Goal: Task Accomplishment & Management: Complete application form

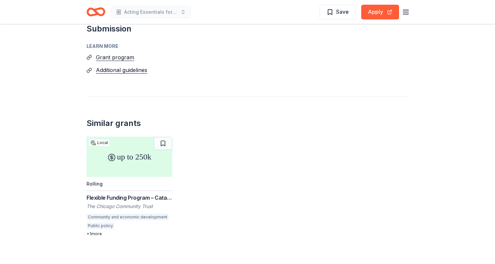
scroll to position [720, 0]
click at [150, 193] on div "Flexible Funding Program – Catalyzing Neighborhood Investment" at bounding box center [129, 197] width 86 height 8
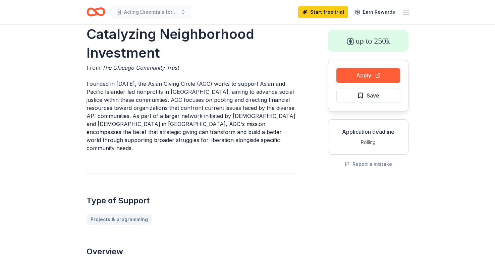
scroll to position [34, 0]
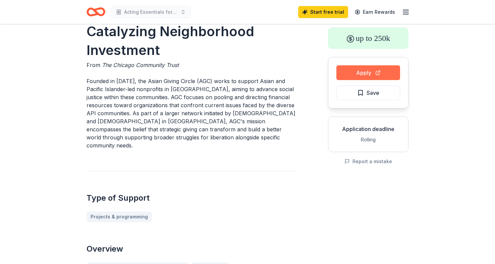
click at [359, 71] on button "Apply" at bounding box center [368, 72] width 64 height 15
click at [98, 10] on icon "Home" at bounding box center [95, 12] width 19 height 16
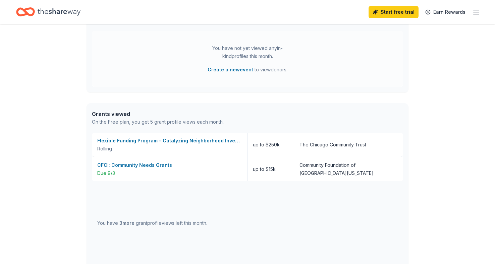
scroll to position [303, 0]
click at [160, 165] on div "CFCI: Community Needs Grants" at bounding box center [169, 165] width 144 height 8
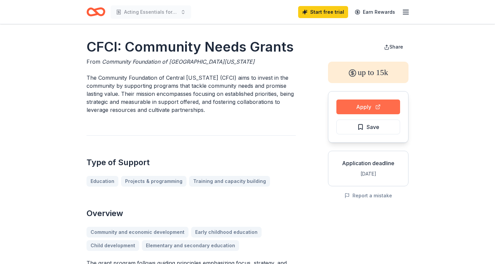
click at [365, 105] on button "Apply" at bounding box center [368, 107] width 64 height 15
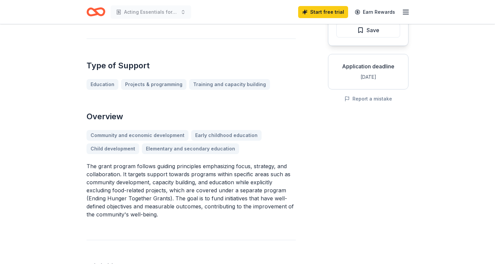
scroll to position [98, 0]
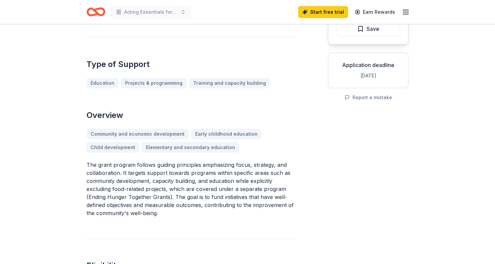
click at [93, 12] on icon "Home" at bounding box center [95, 12] width 19 height 16
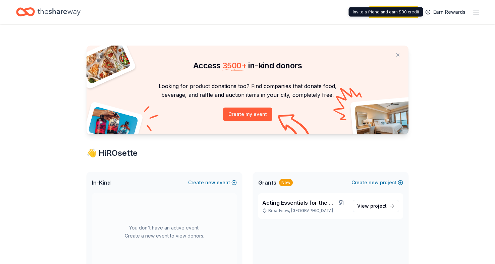
click at [475, 12] on line "button" at bounding box center [475, 12] width 5 height 0
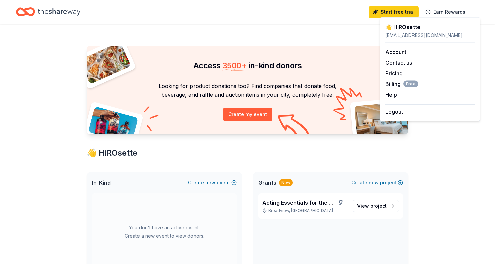
click at [474, 10] on icon "button" at bounding box center [476, 12] width 8 height 8
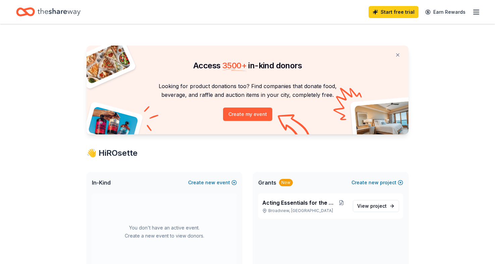
click at [285, 182] on div "New" at bounding box center [286, 182] width 14 height 7
click at [266, 182] on span "Grants" at bounding box center [267, 183] width 18 height 8
click at [74, 15] on icon "Home" at bounding box center [59, 12] width 43 height 14
click at [73, 12] on icon "Home" at bounding box center [59, 12] width 43 height 14
click at [369, 208] on span "View project" at bounding box center [372, 206] width 30 height 8
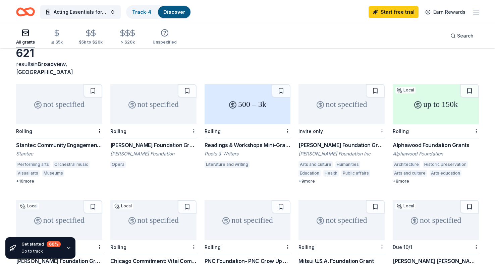
scroll to position [37, 0]
click at [317, 140] on div "[PERSON_NAME] Foundation Grant" at bounding box center [341, 144] width 86 height 8
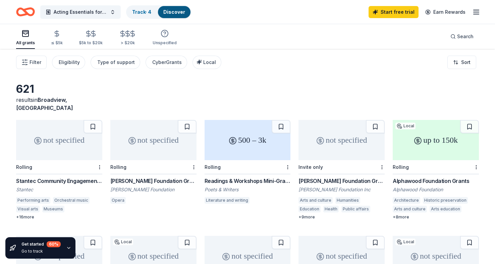
scroll to position [0, 0]
click at [243, 144] on div "500 – 3k" at bounding box center [247, 140] width 86 height 40
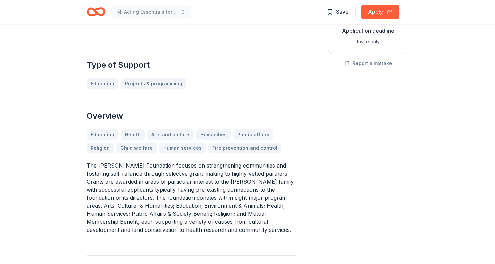
scroll to position [133, 0]
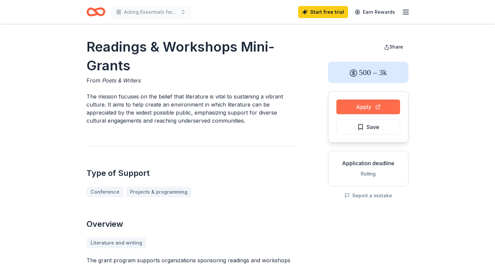
click at [351, 105] on button "Apply" at bounding box center [368, 107] width 64 height 15
